Goal: Navigation & Orientation: Find specific page/section

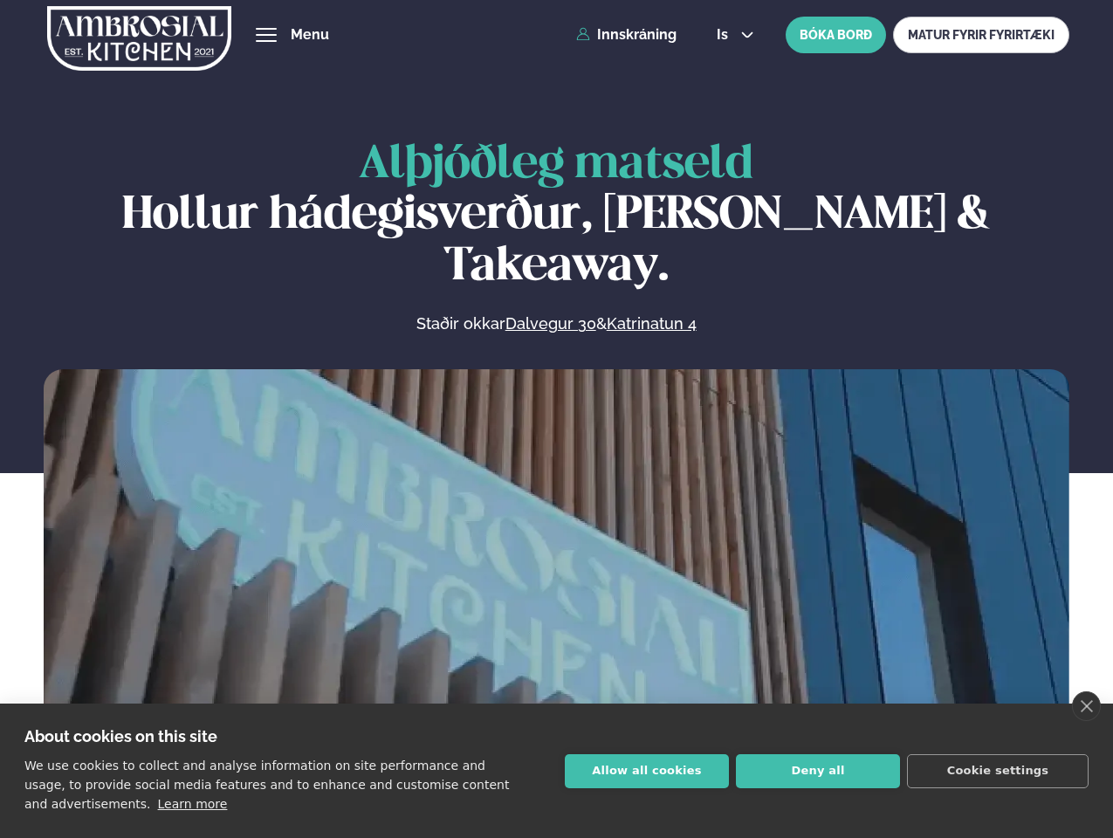
click at [1086, 706] on link "close" at bounding box center [1086, 706] width 29 height 30
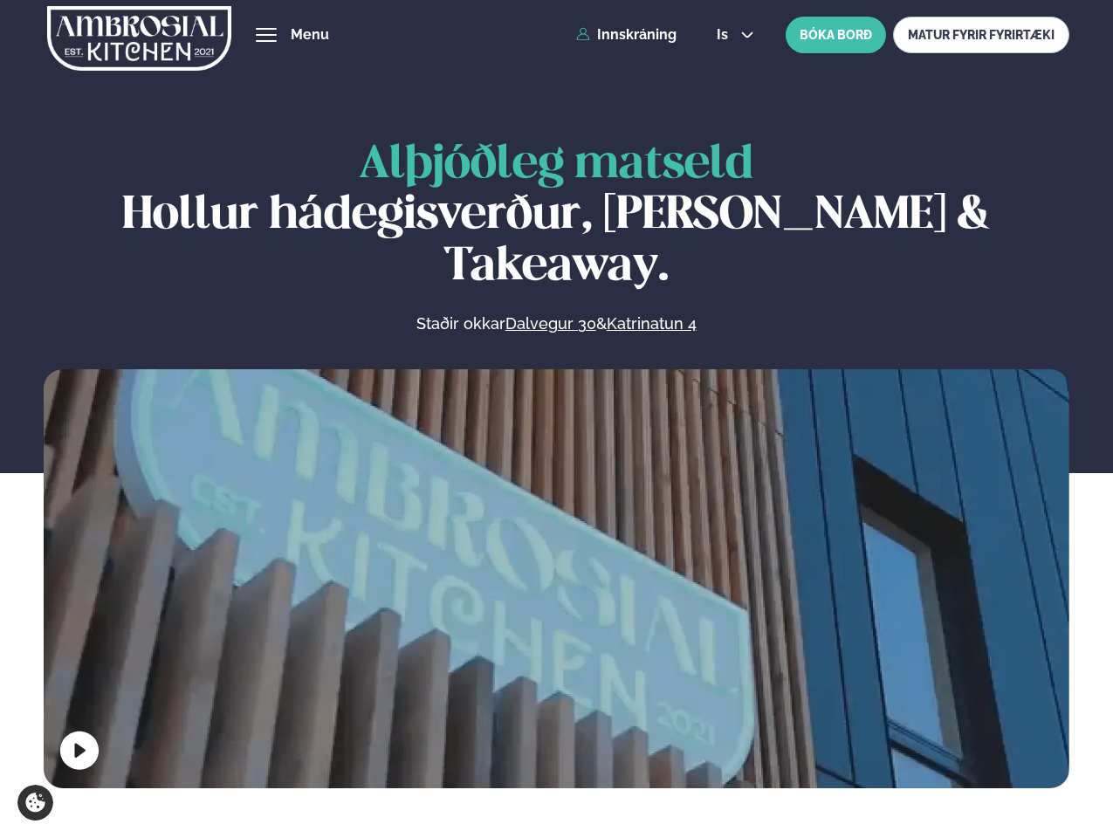
click at [266, 35] on span "hamburger" at bounding box center [266, 35] width 16 height 16
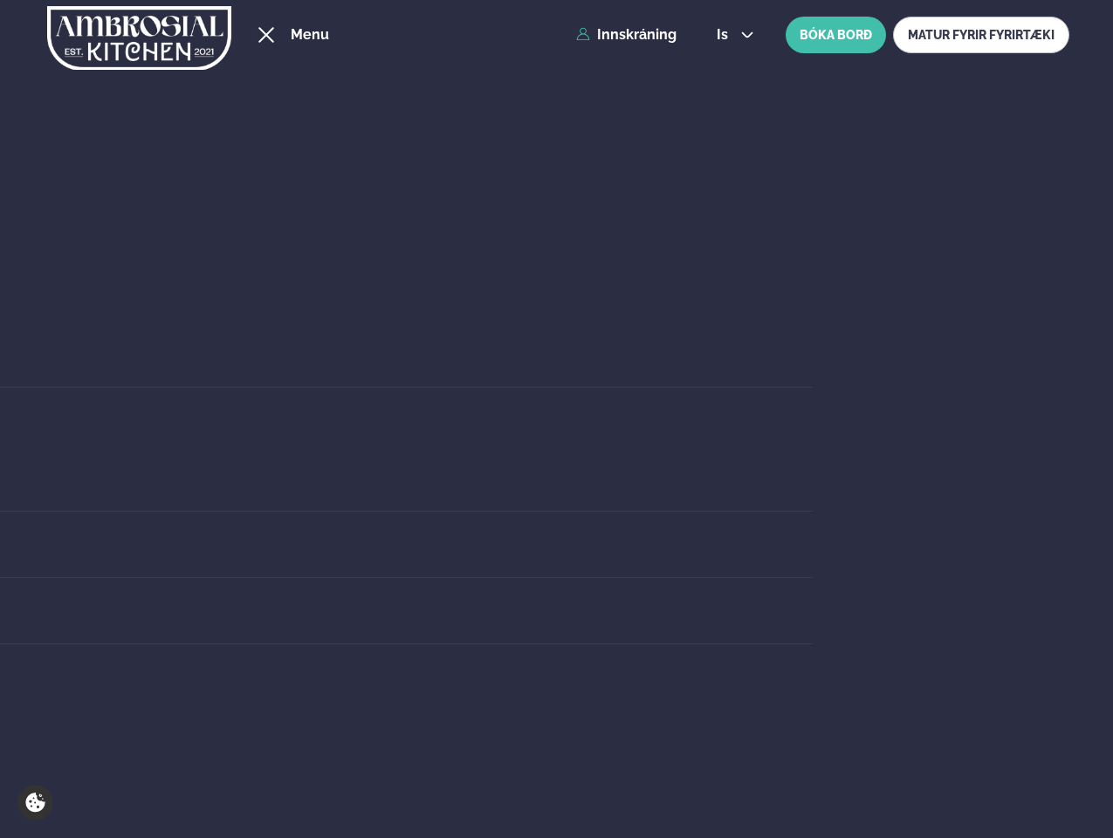
click at [733, 35] on span "is" at bounding box center [725, 35] width 17 height 14
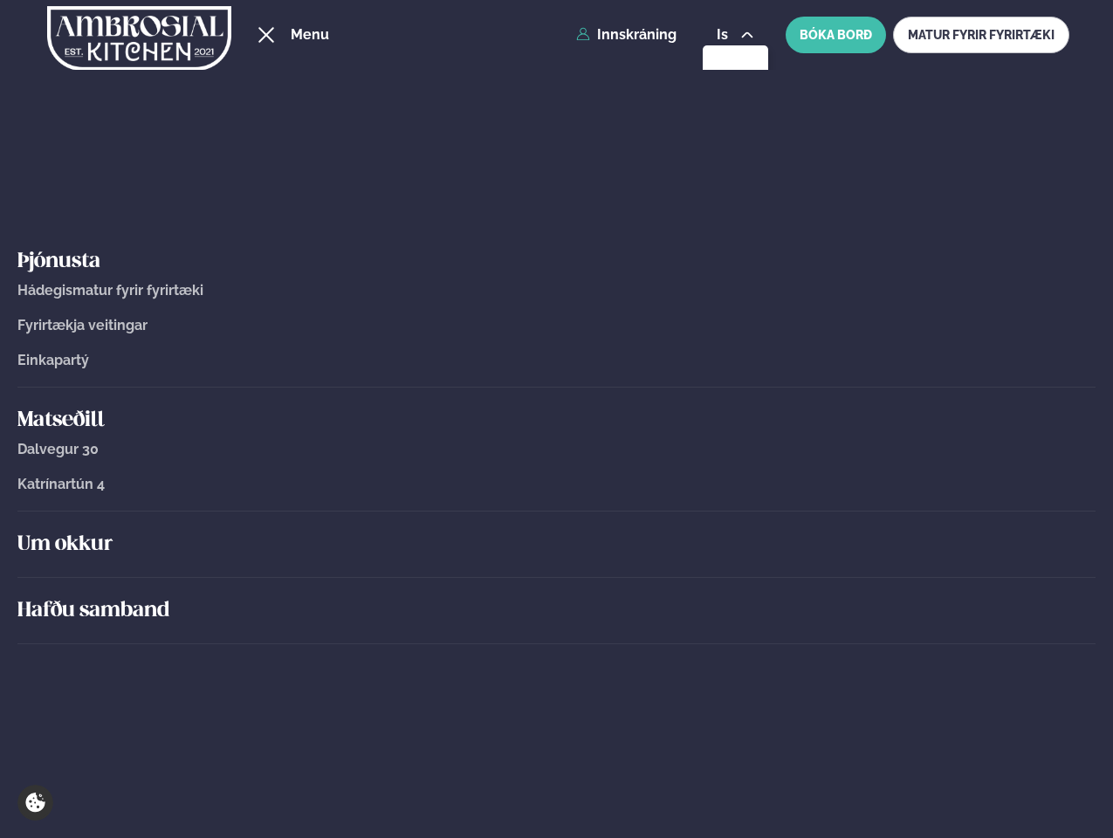
click at [556, 575] on div "Um okkur" at bounding box center [556, 545] width 1078 height 66
